Goal: Transaction & Acquisition: Purchase product/service

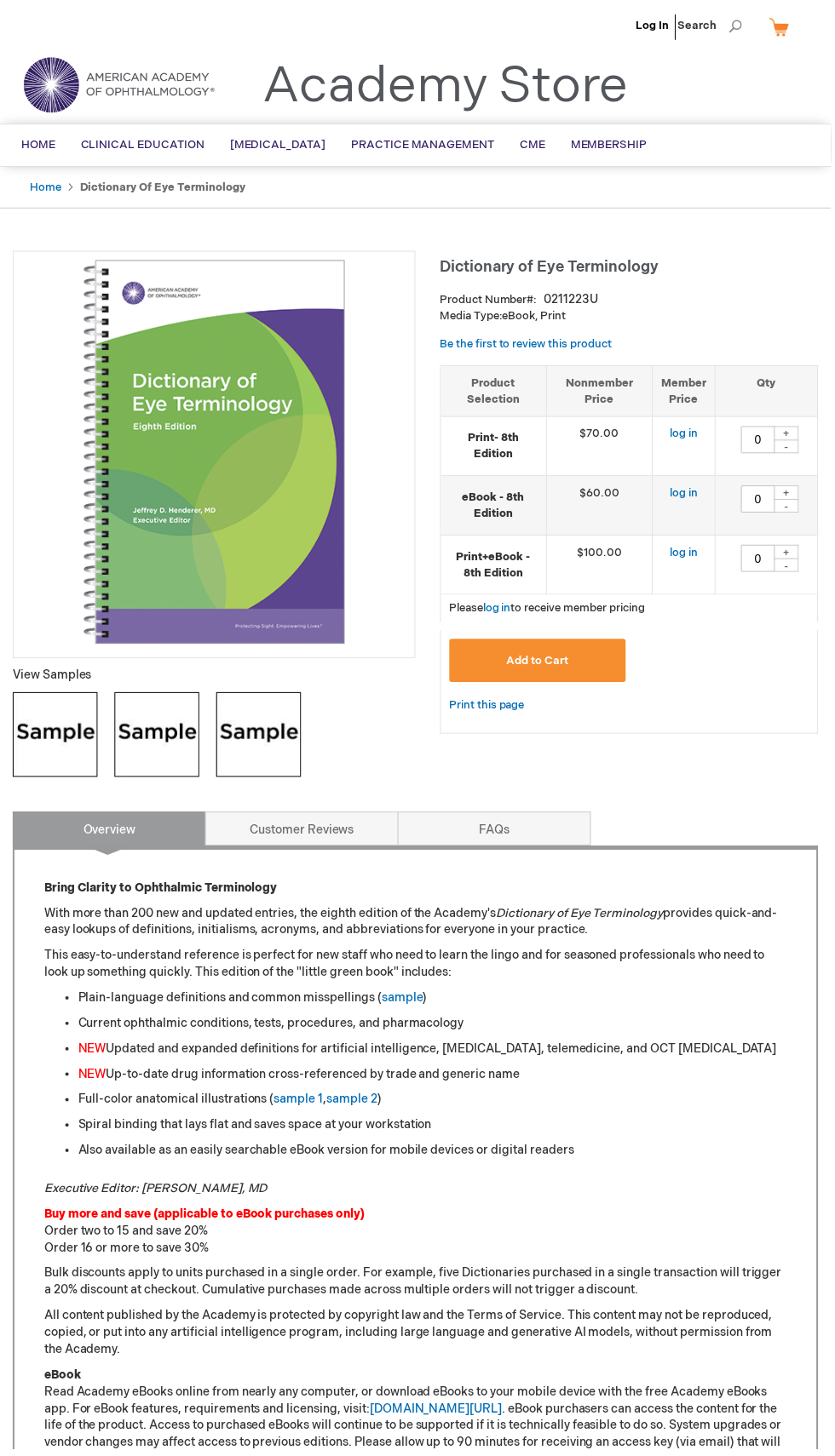
type input "0"
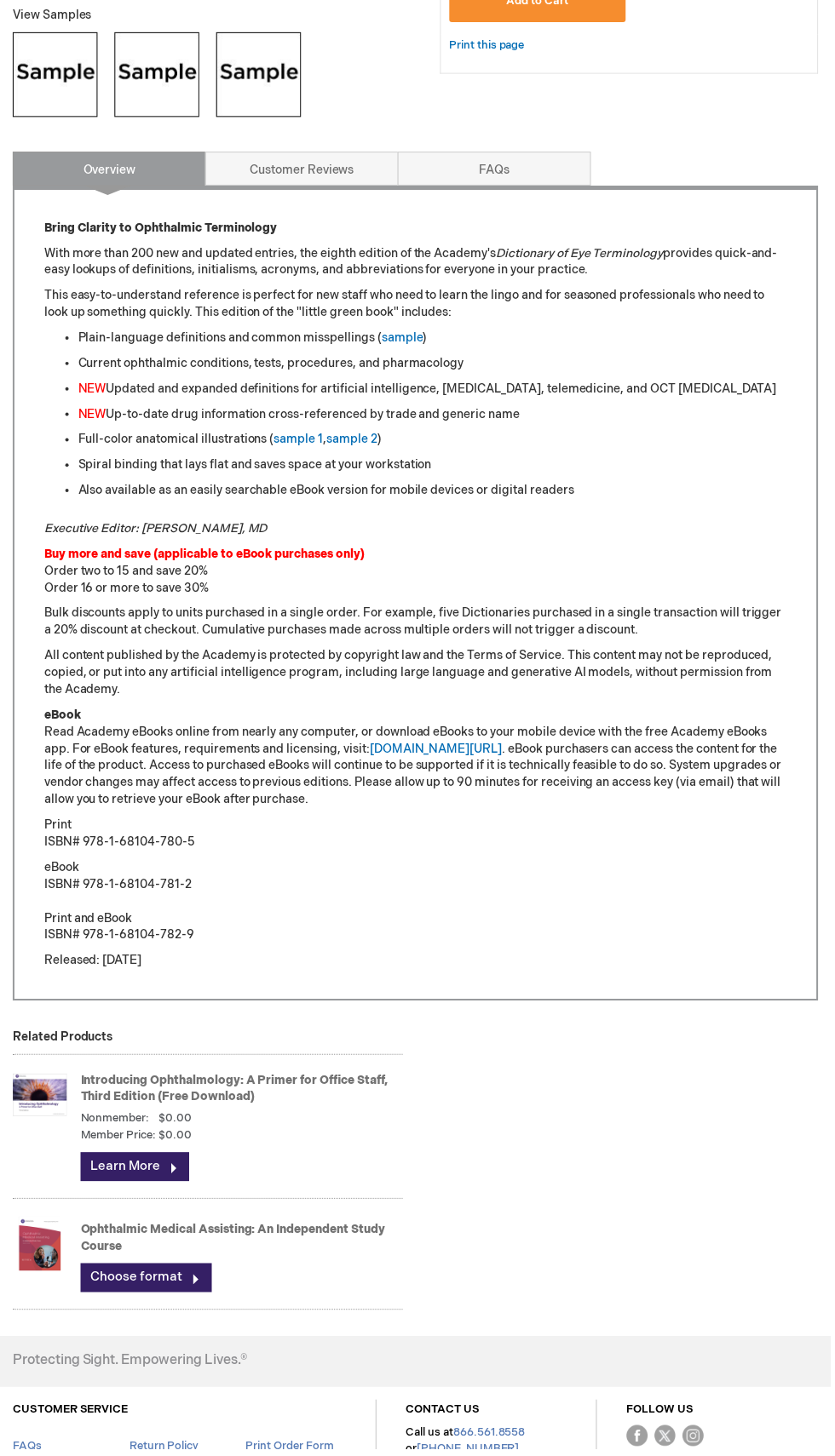
scroll to position [683, 0]
